Goal: Check status: Check status

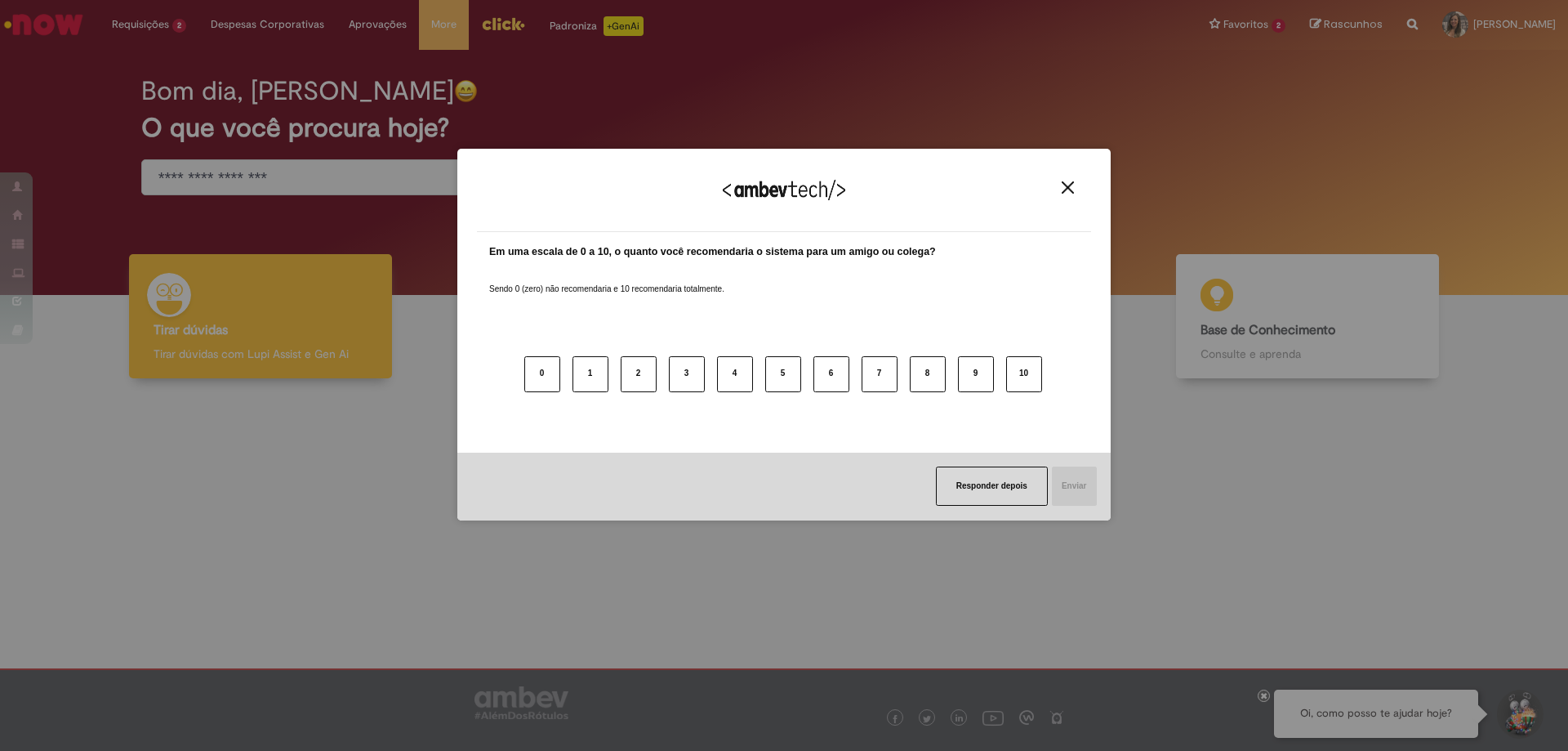
click at [1070, 187] on img "Close" at bounding box center [1068, 187] width 12 height 12
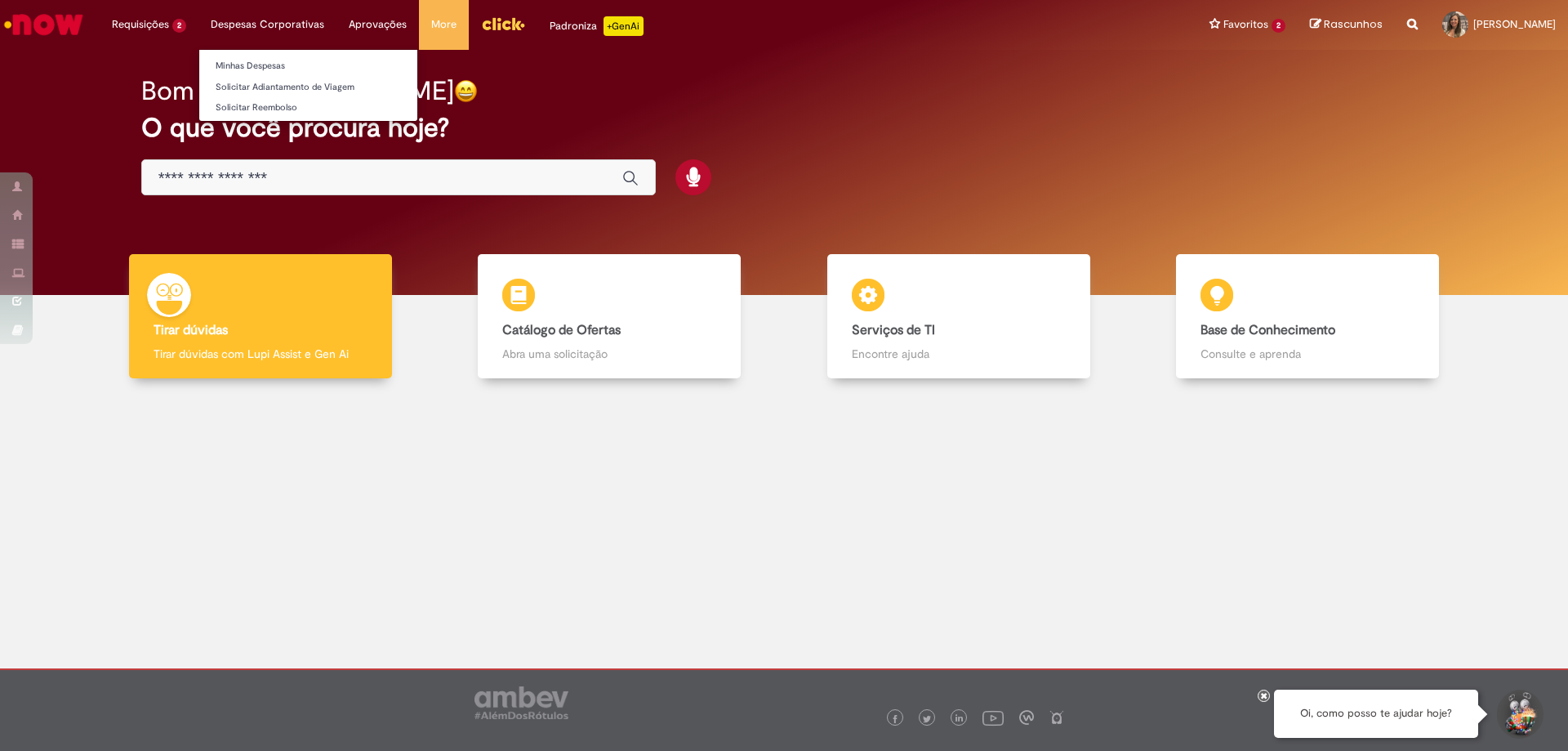
click at [243, 24] on li "Despesas Corporativas Minhas Despesas Solicitar Adiantamento de Viagem Solicita…" at bounding box center [267, 24] width 138 height 49
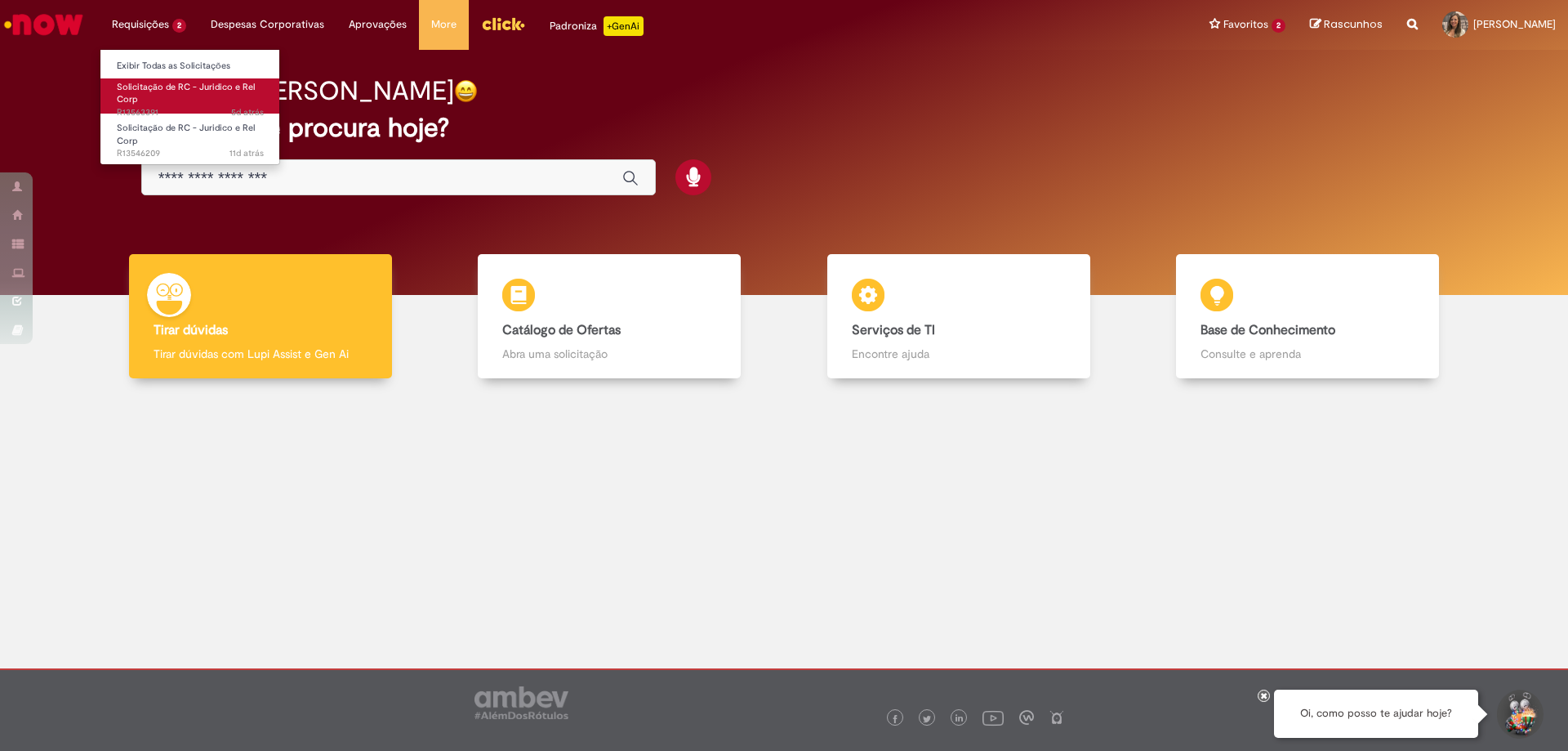
click at [140, 95] on link "Solicitação de RC - Juridico e Rel Corp 5d atrás 5 dias atrás R13563391" at bounding box center [190, 95] width 180 height 35
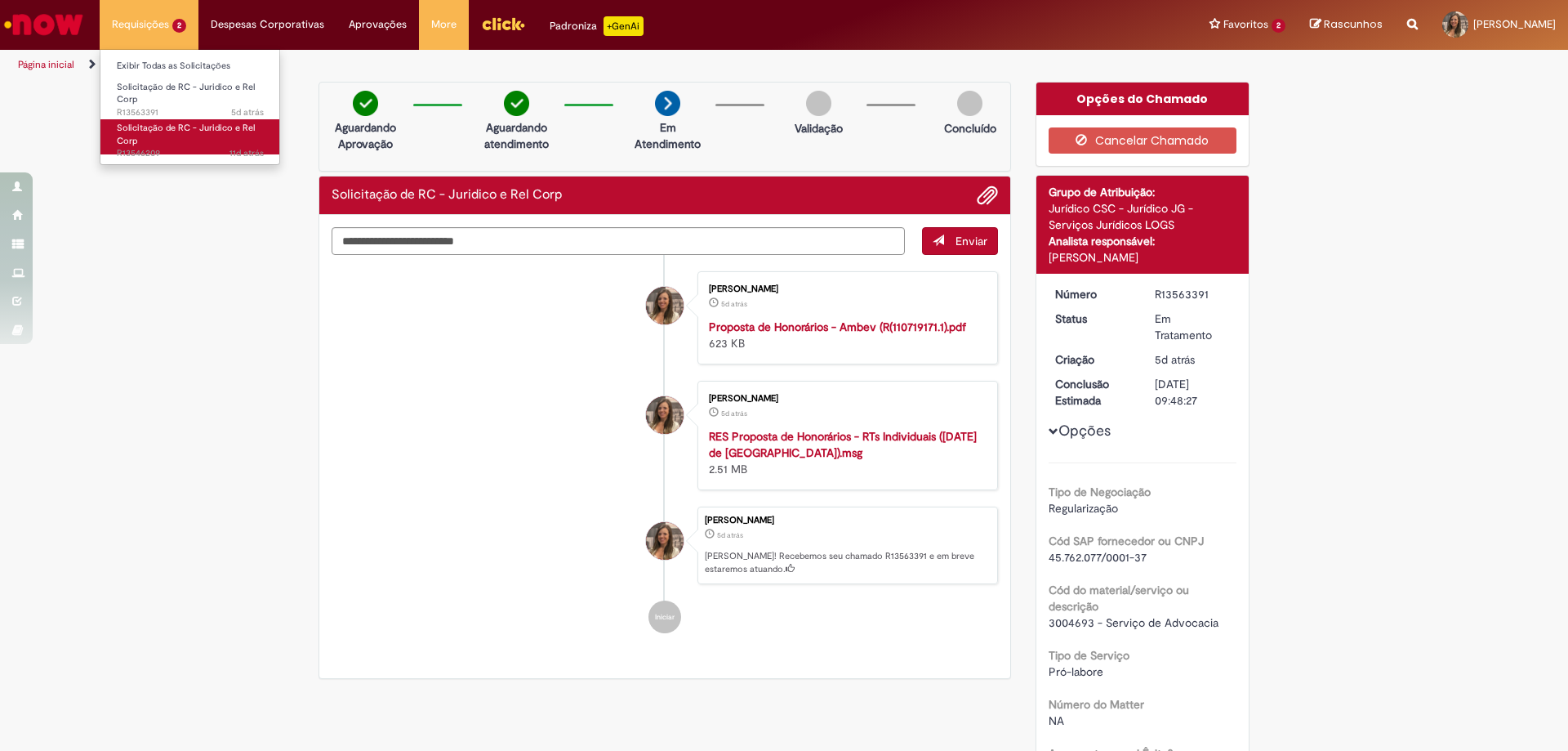
click at [142, 129] on span "Solicitação de RC - Juridico e Rel Corp" at bounding box center [185, 133] width 138 height 25
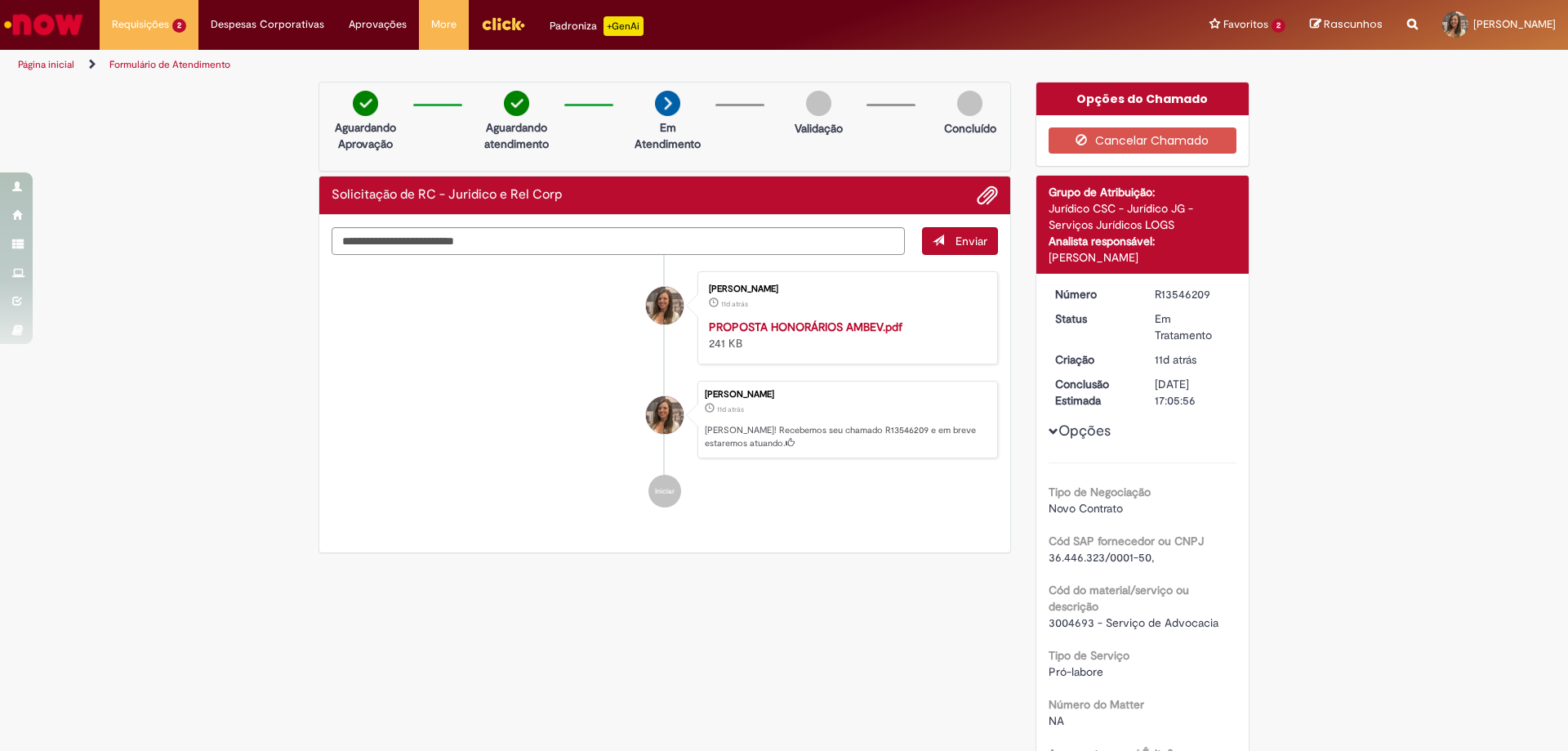
click at [63, 64] on link "Página inicial" at bounding box center [46, 64] width 57 height 13
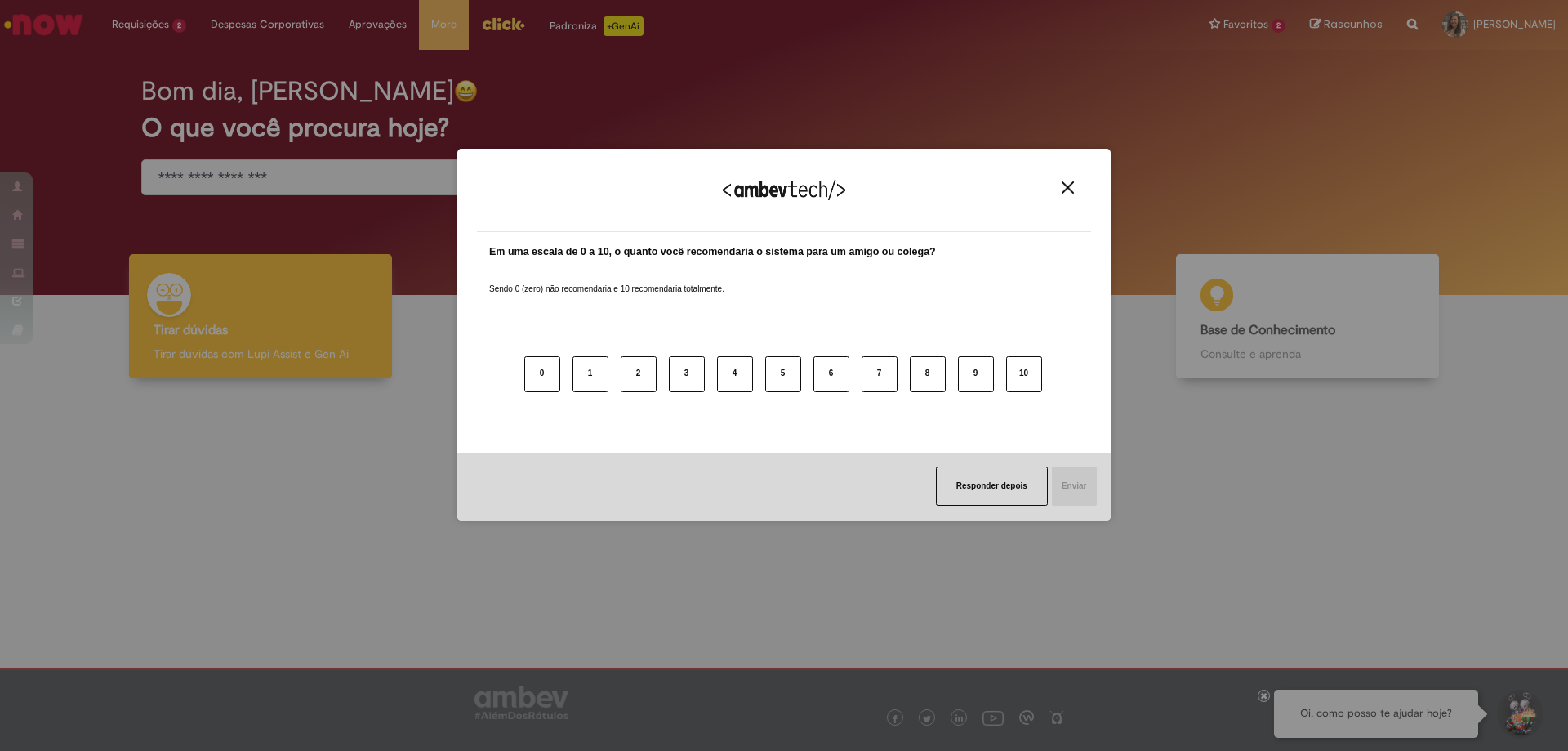
click at [1067, 182] on img "Close" at bounding box center [1068, 187] width 12 height 12
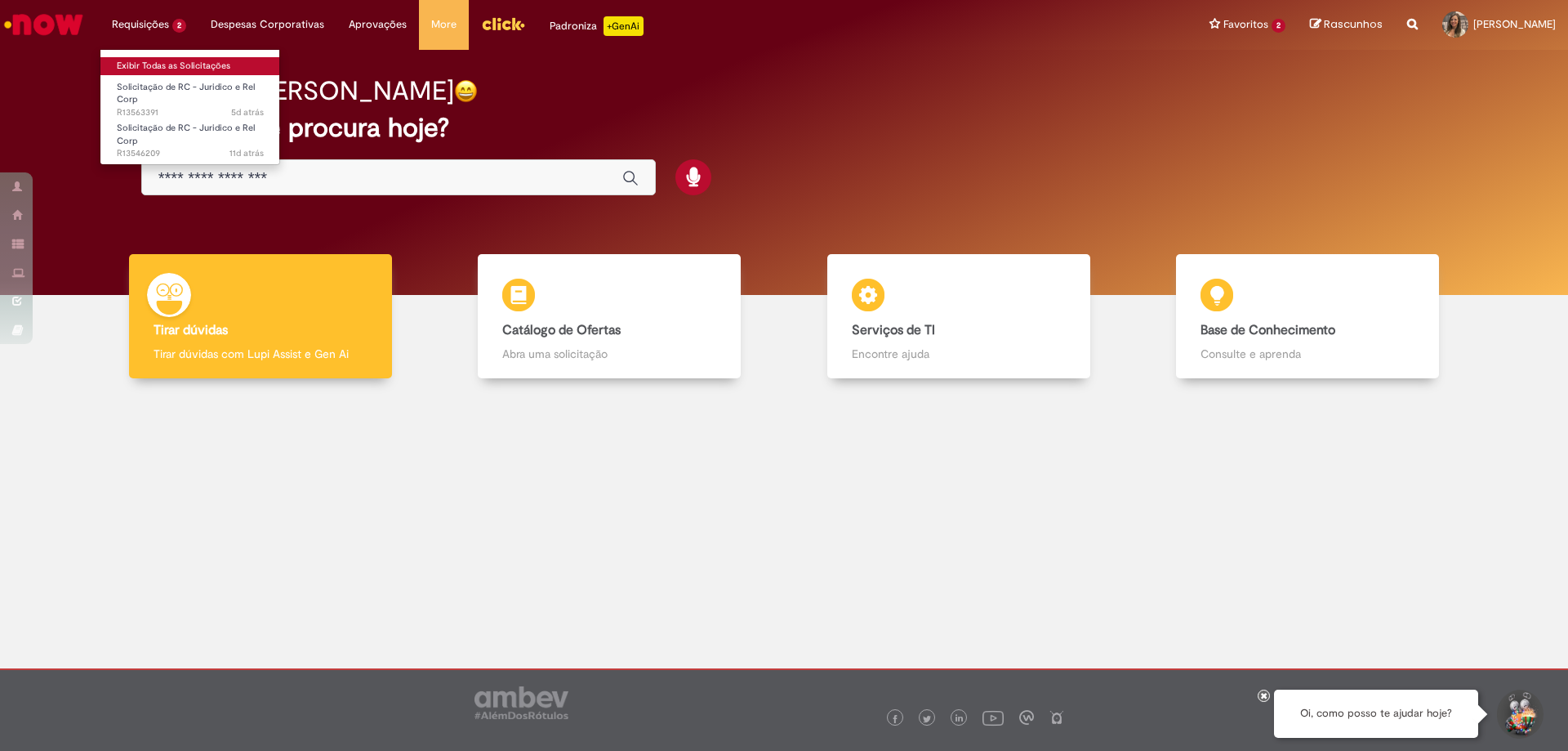
click at [148, 71] on link "Exibir Todas as Solicitações" at bounding box center [190, 67] width 180 height 18
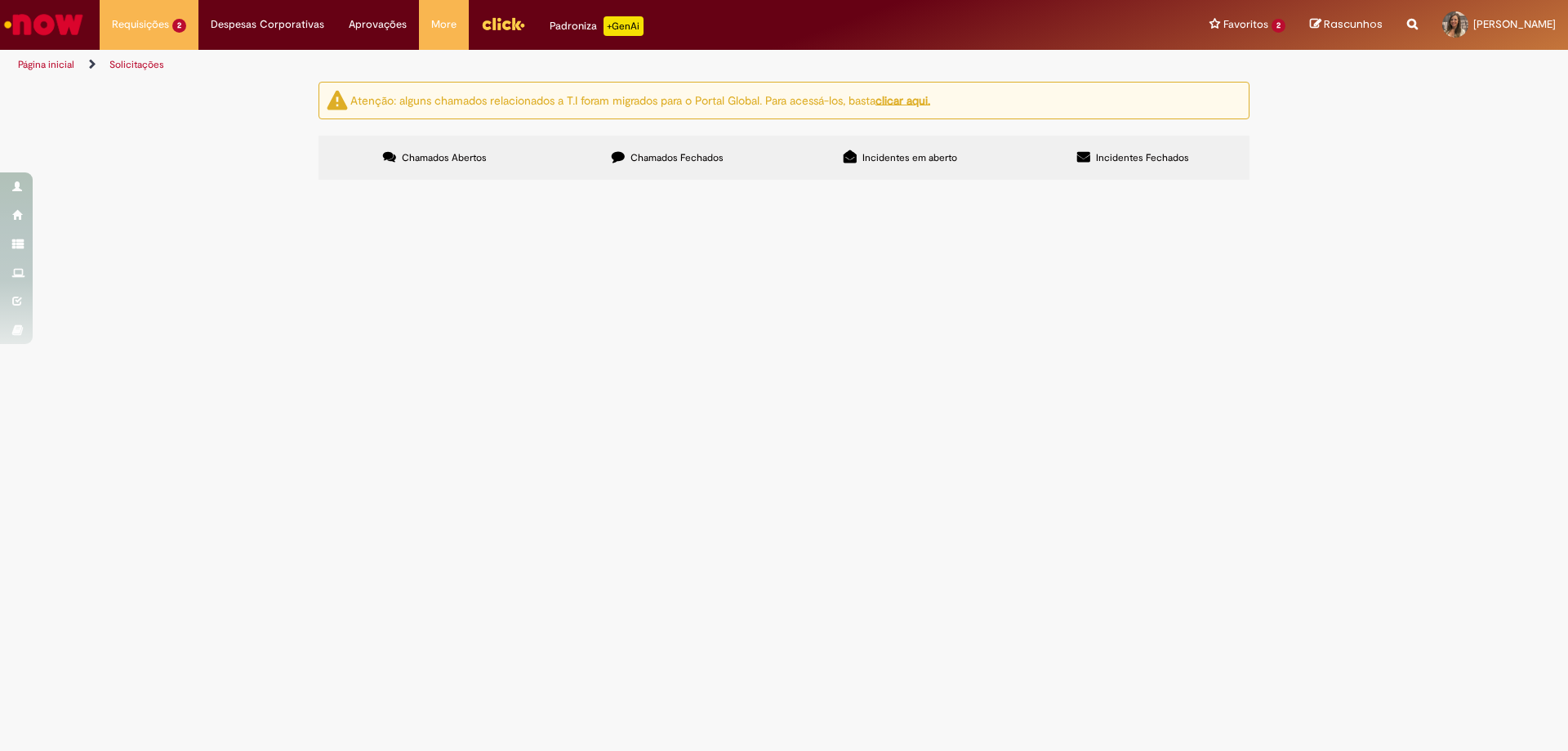
click at [0, 0] on td "Se for preciso, posso solicitar a NF. Entretanto, o serviço será mensal." at bounding box center [0, 0] width 0 height 0
click at [0, 0] on span "Solicitação de RC - Juridico e Rel Corp" at bounding box center [0, 0] width 0 height 0
click at [0, 0] on span "R13563391" at bounding box center [0, 0] width 0 height 0
